Goal: Transaction & Acquisition: Download file/media

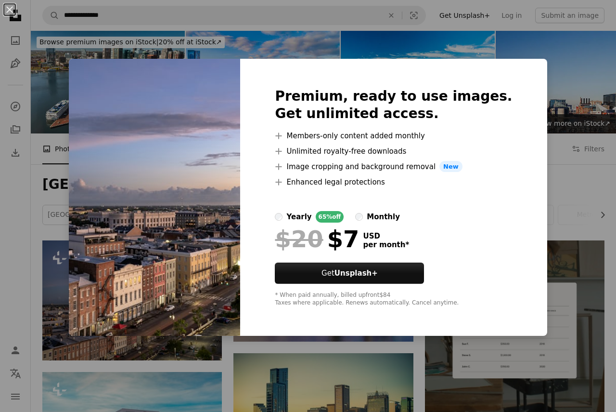
click at [554, 221] on div "An X shape Premium, ready to use images. Get unlimited access. A plus sign Memb…" at bounding box center [308, 206] width 616 height 412
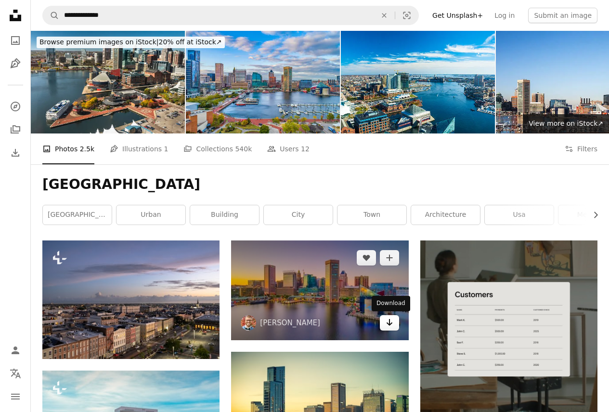
click at [384, 327] on link "Arrow pointing down" at bounding box center [389, 322] width 19 height 15
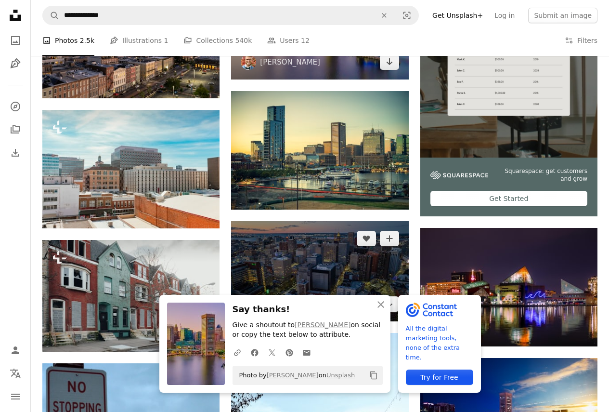
scroll to position [289, 0]
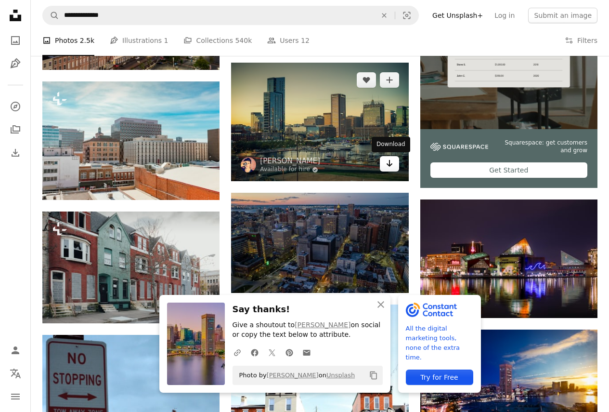
click at [388, 168] on icon "Arrow pointing down" at bounding box center [390, 163] width 8 height 12
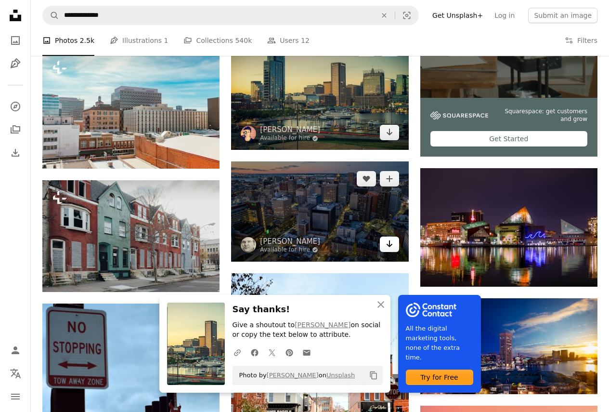
scroll to position [337, 0]
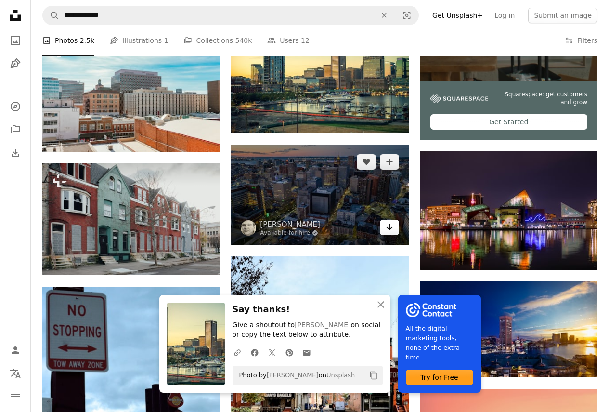
click at [386, 227] on icon "Arrow pointing down" at bounding box center [390, 227] width 8 height 12
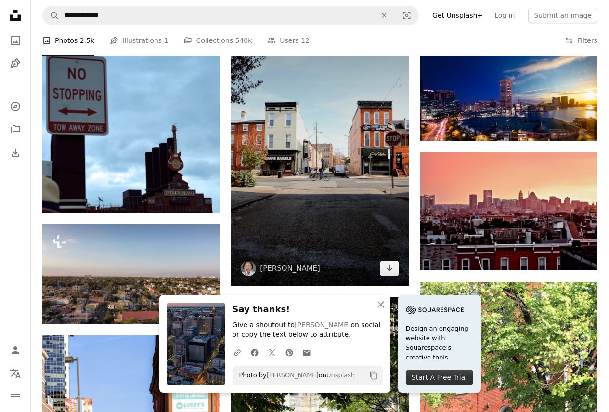
scroll to position [578, 0]
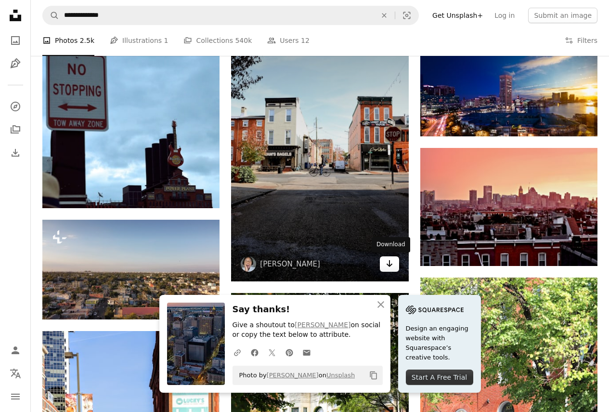
click at [392, 266] on icon "Arrow pointing down" at bounding box center [390, 264] width 8 height 12
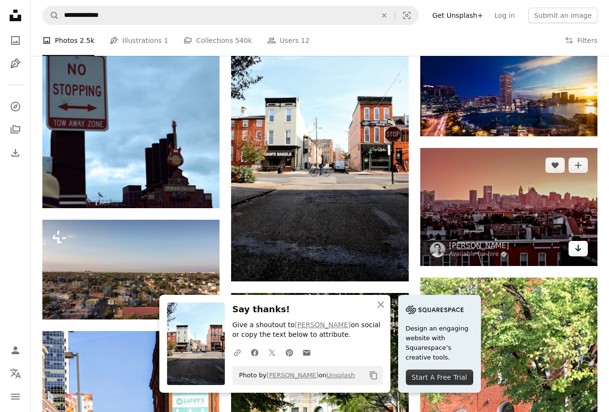
click at [580, 248] on icon "Arrow pointing down" at bounding box center [578, 248] width 8 height 12
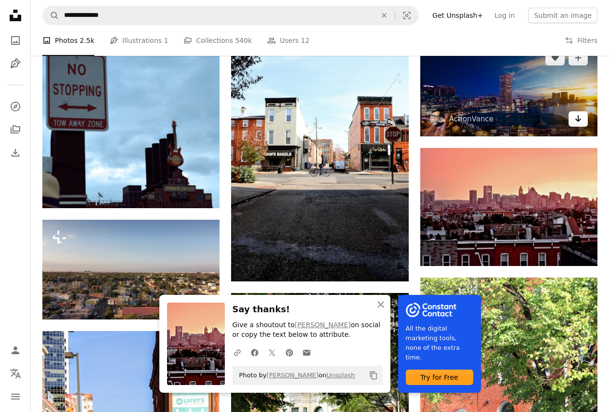
click at [581, 120] on icon "Arrow pointing down" at bounding box center [578, 119] width 8 height 12
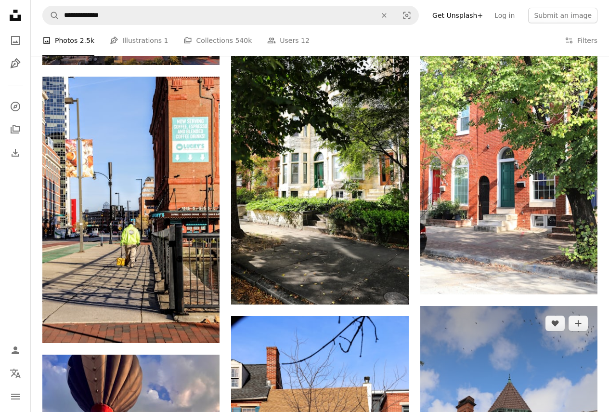
scroll to position [915, 0]
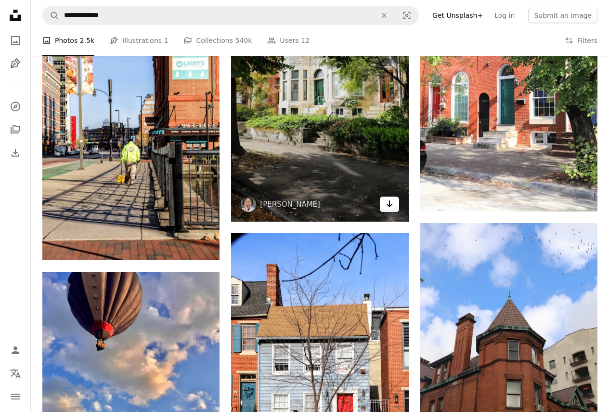
click at [387, 204] on icon "Arrow pointing down" at bounding box center [390, 204] width 8 height 12
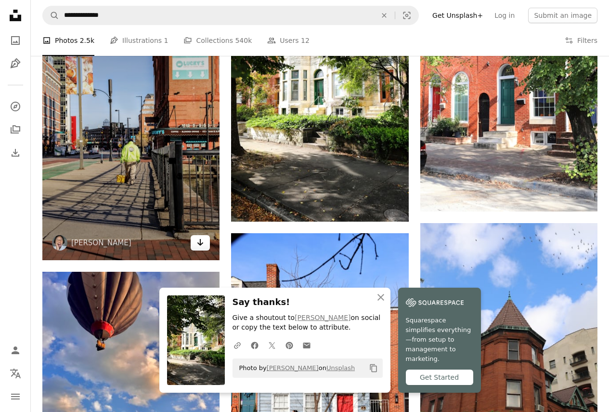
click at [206, 246] on link "Arrow pointing down" at bounding box center [200, 242] width 19 height 15
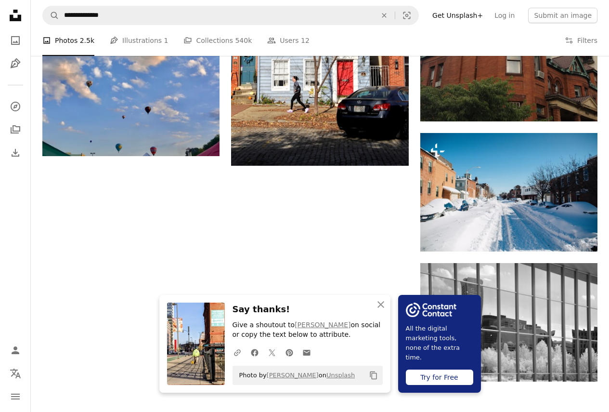
scroll to position [1252, 0]
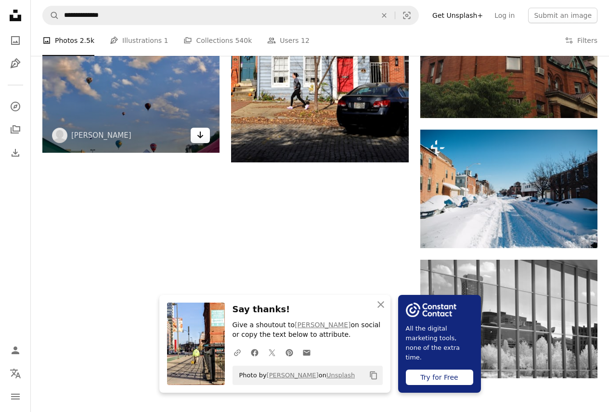
click at [201, 139] on icon "Arrow pointing down" at bounding box center [200, 135] width 8 height 12
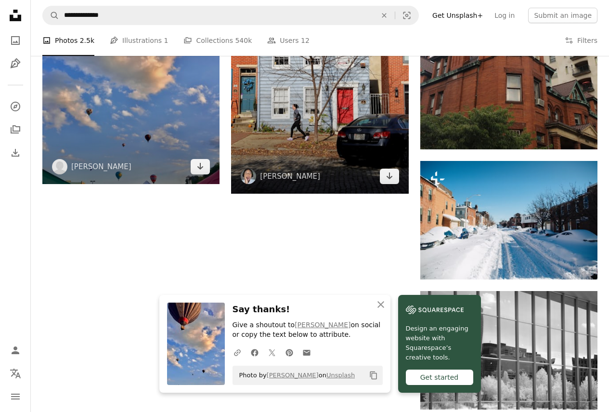
scroll to position [1204, 0]
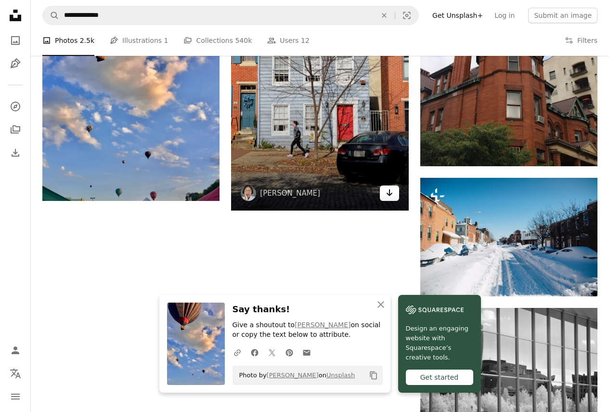
click at [391, 195] on icon "Arrow pointing down" at bounding box center [390, 193] width 8 height 12
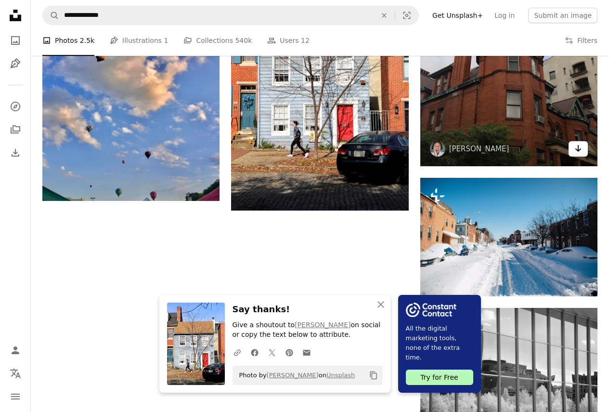
click at [574, 149] on link "Arrow pointing down" at bounding box center [578, 148] width 19 height 15
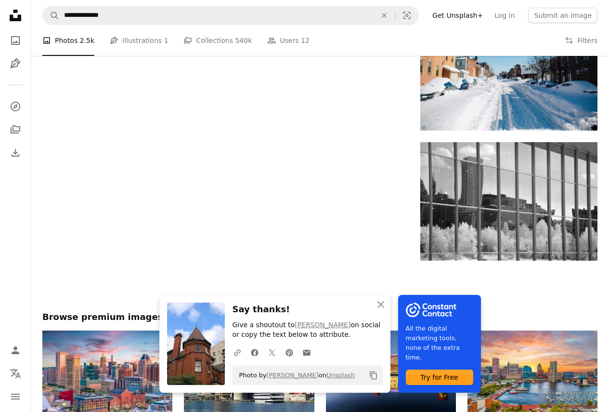
scroll to position [1396, 0]
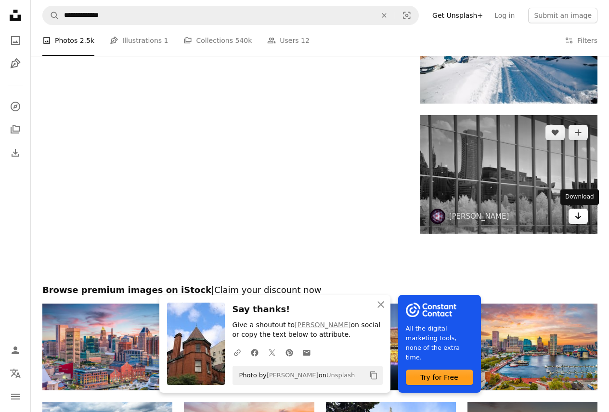
click at [581, 215] on icon "Arrow pointing down" at bounding box center [578, 216] width 8 height 12
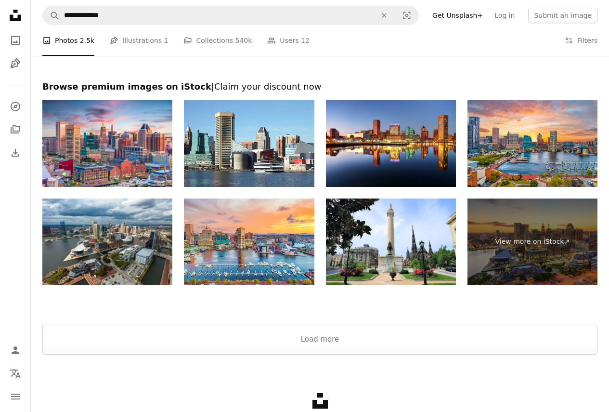
scroll to position [1589, 0]
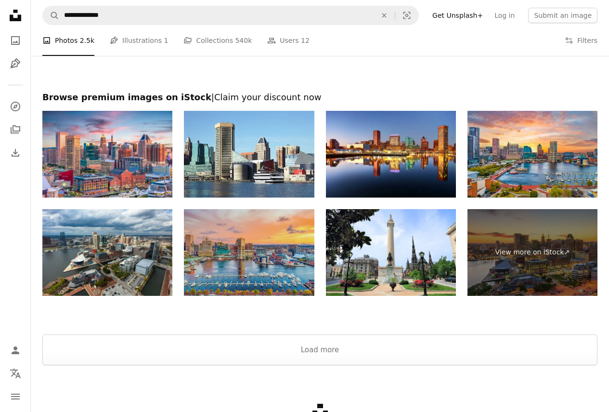
click at [224, 260] on img at bounding box center [249, 252] width 130 height 87
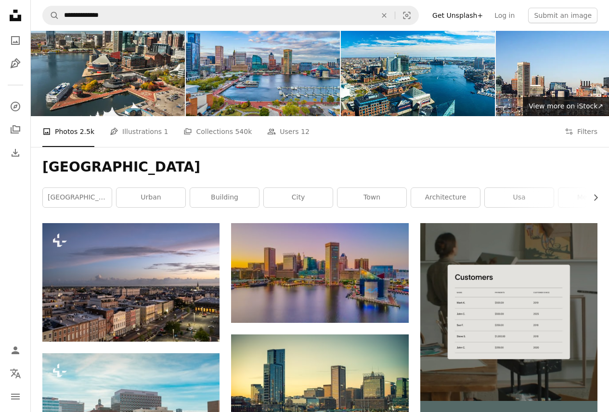
scroll to position [0, 0]
